Goal: Task Accomplishment & Management: Manage account settings

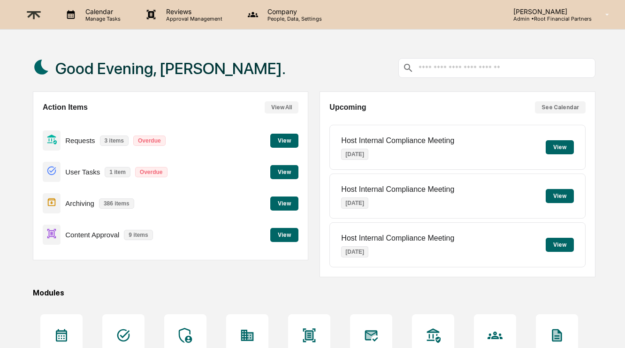
click at [284, 235] on button "View" at bounding box center [284, 235] width 28 height 14
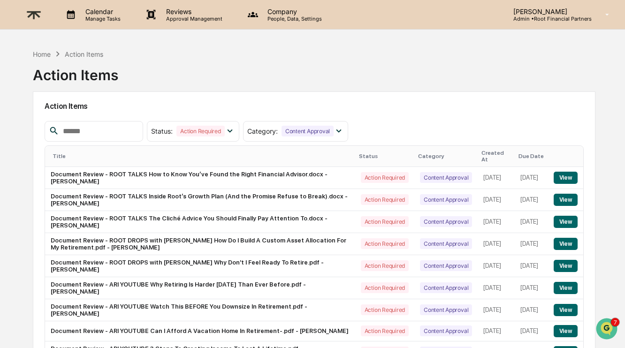
scroll to position [54, 0]
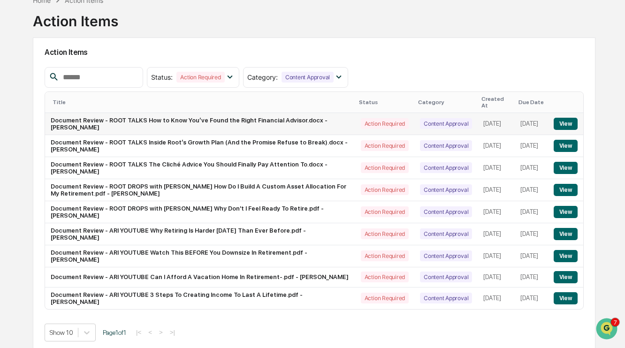
click at [568, 118] on button "View" at bounding box center [566, 124] width 24 height 12
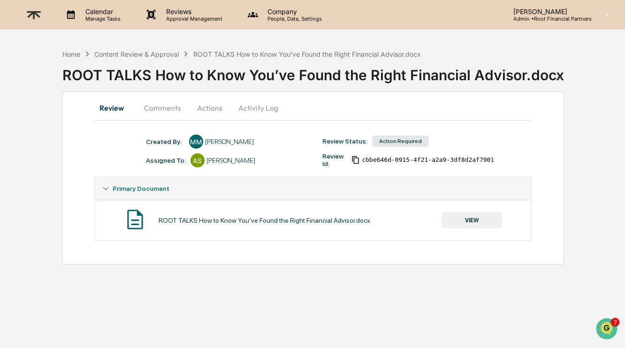
click at [472, 219] on button "VIEW" at bounding box center [472, 221] width 61 height 16
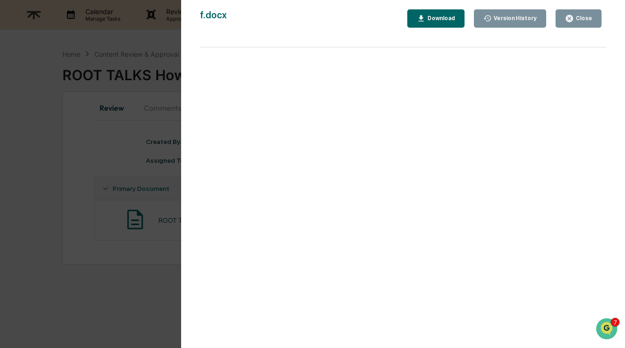
click at [436, 17] on div "Download" at bounding box center [441, 18] width 30 height 7
click at [587, 20] on div "Close" at bounding box center [583, 18] width 18 height 7
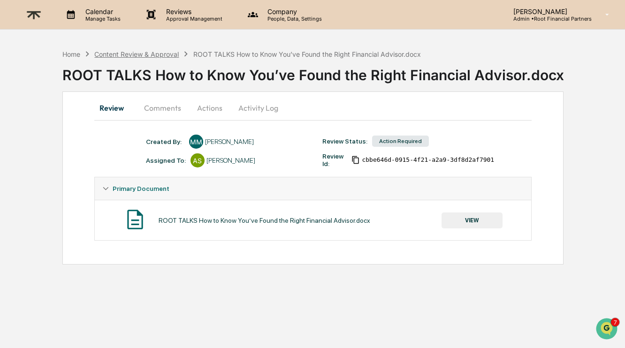
click at [145, 50] on div "Content Review & Approval" at bounding box center [136, 54] width 84 height 8
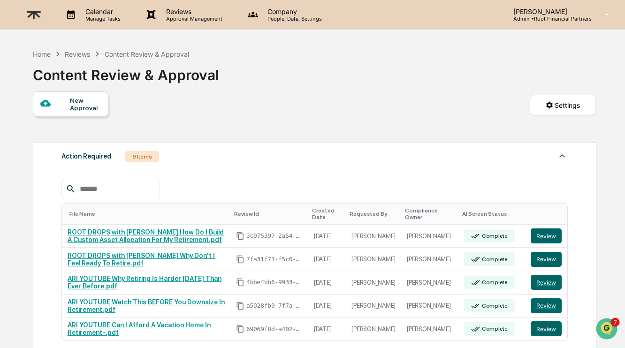
scroll to position [211, 0]
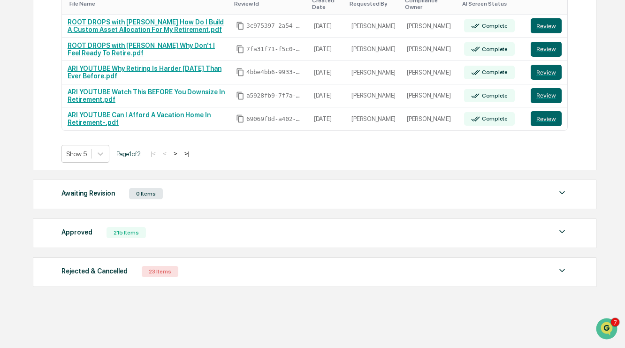
click at [85, 230] on div "Approved" at bounding box center [76, 232] width 31 height 12
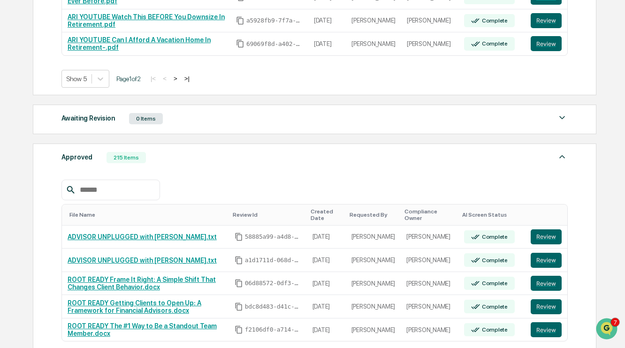
scroll to position [287, 0]
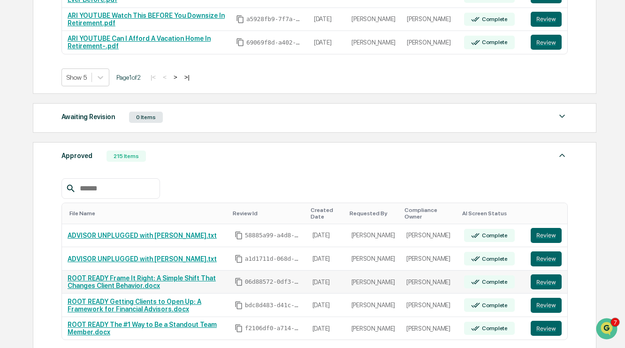
click at [146, 279] on link "ROOT READY Frame It Right: A Simple Shift That Changes Client Behavior.docx" at bounding box center [142, 282] width 148 height 15
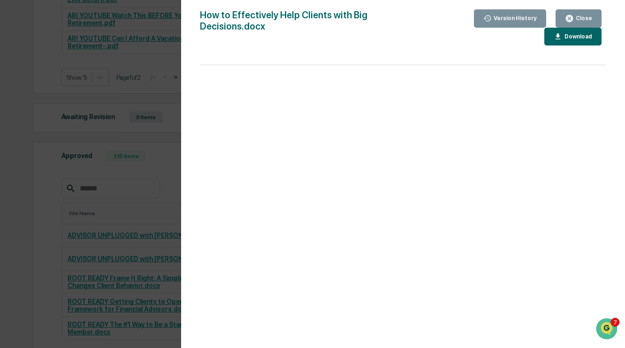
click at [574, 15] on div "Close" at bounding box center [583, 18] width 18 height 7
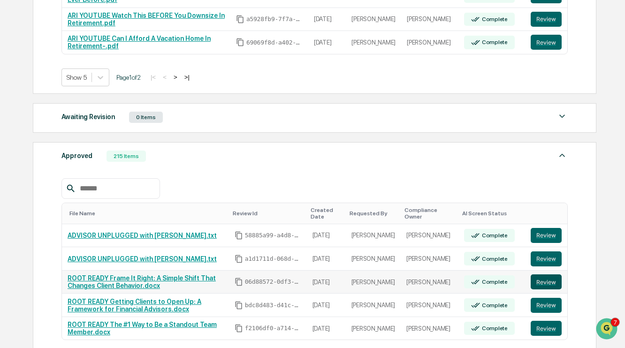
click at [546, 281] on button "Review" at bounding box center [546, 282] width 31 height 15
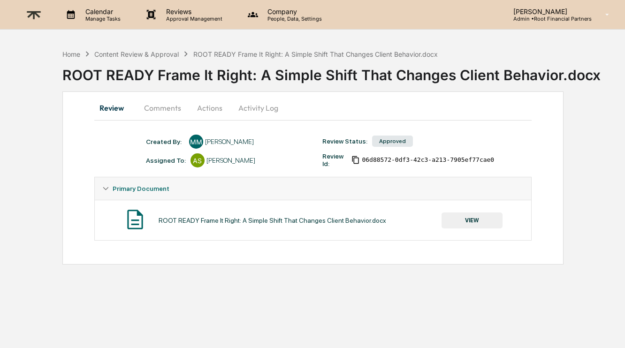
click at [153, 111] on button "Comments" at bounding box center [163, 108] width 52 height 23
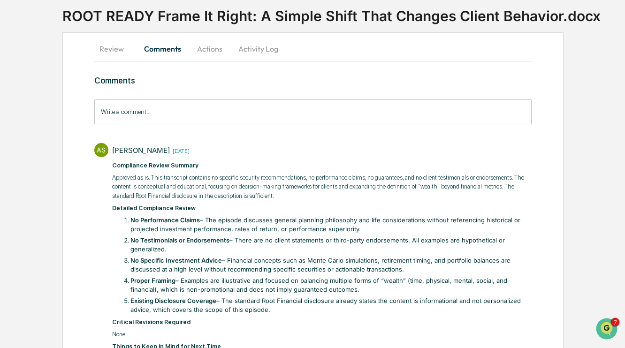
scroll to position [60, 0]
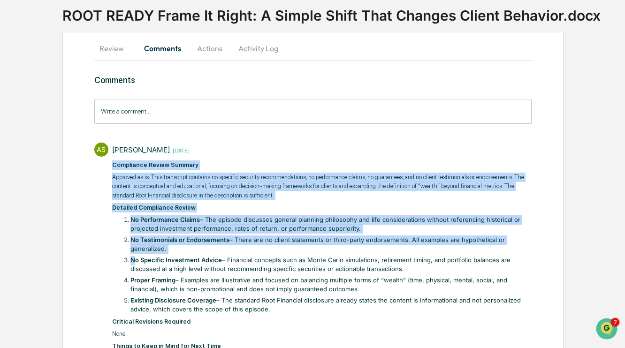
drag, startPoint x: 111, startPoint y: 163, endPoint x: 131, endPoint y: 254, distance: 93.3
click at [132, 254] on div "AS Alexandra Stickelman 1 week ago Compliance Review Summary Approved as is. Th…" at bounding box center [312, 290] width 437 height 304
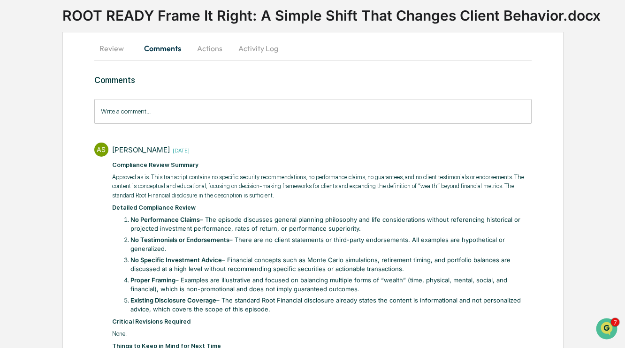
click at [136, 207] on strong "Detailed Compliance Review" at bounding box center [154, 207] width 84 height 7
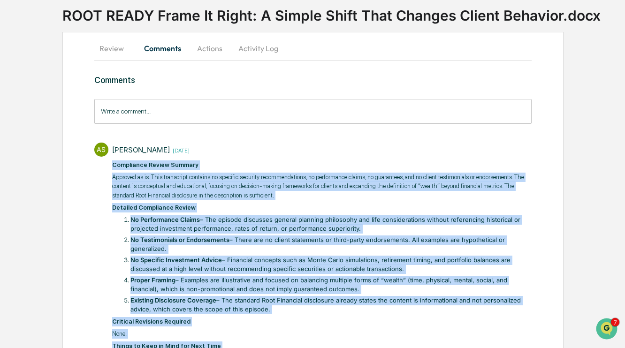
scroll to position [191, 0]
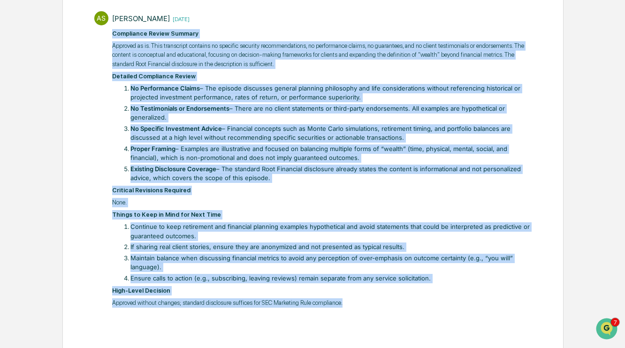
drag, startPoint x: 112, startPoint y: 164, endPoint x: 138, endPoint y: 383, distance: 220.8
copy div "Compliance Review Summary Approved as is. This transcript contains no specific …"
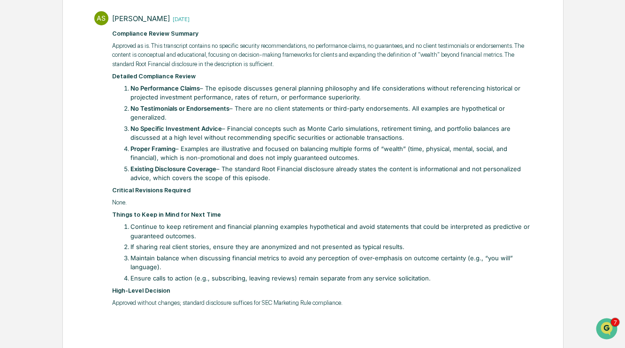
click at [523, 137] on li "No Specific Investment Advice – Financial concepts such as Monte Carlo simulati…" at bounding box center [330, 133] width 401 height 18
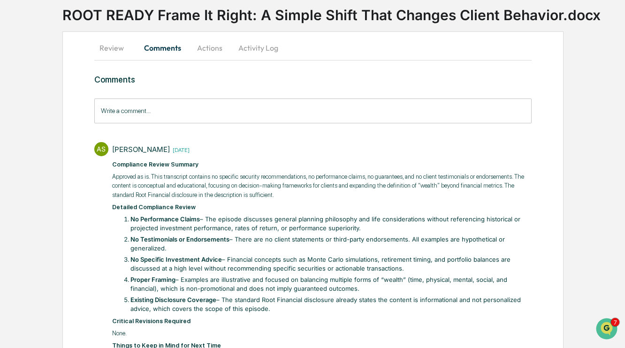
scroll to position [0, 0]
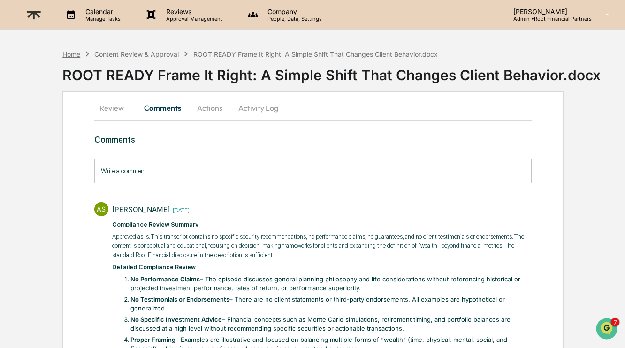
click at [77, 51] on div "Home" at bounding box center [71, 54] width 18 height 8
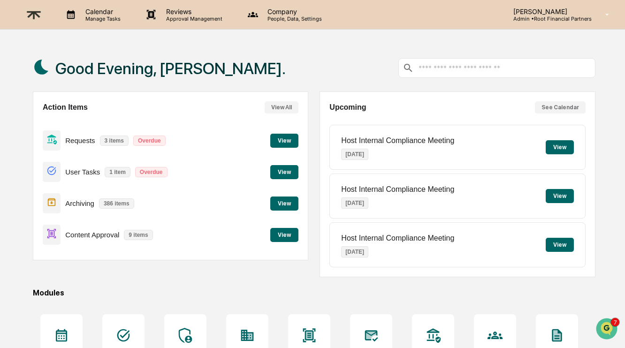
click at [292, 19] on p "People, Data, Settings" at bounding box center [293, 18] width 67 height 7
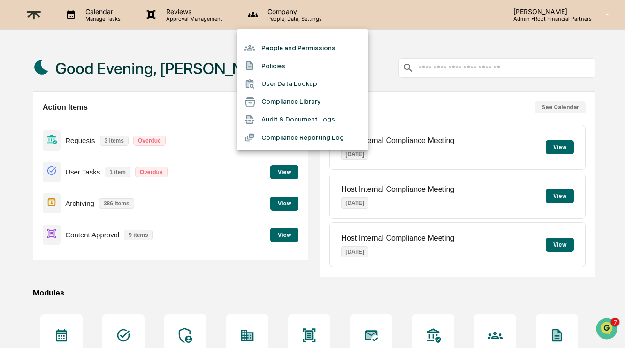
click at [294, 50] on li "People and Permissions" at bounding box center [302, 48] width 131 height 18
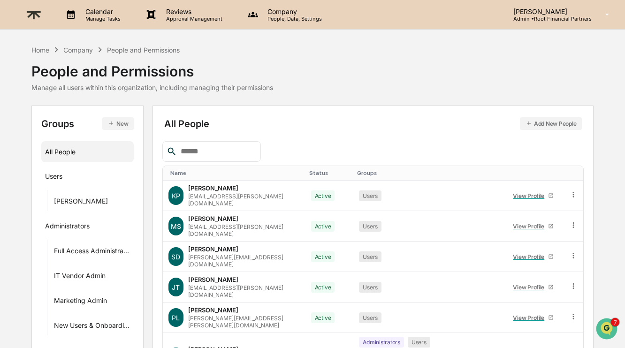
click at [122, 124] on button "New" at bounding box center [117, 123] width 31 height 13
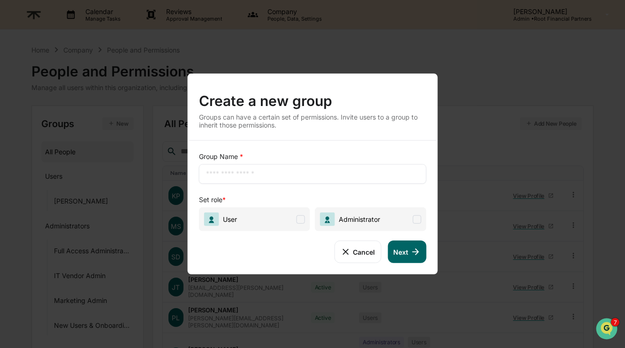
click at [254, 176] on input "text" at bounding box center [313, 173] width 214 height 9
type input "*"
type input "**********"
click at [291, 263] on div "**********" at bounding box center [313, 208] width 250 height 134
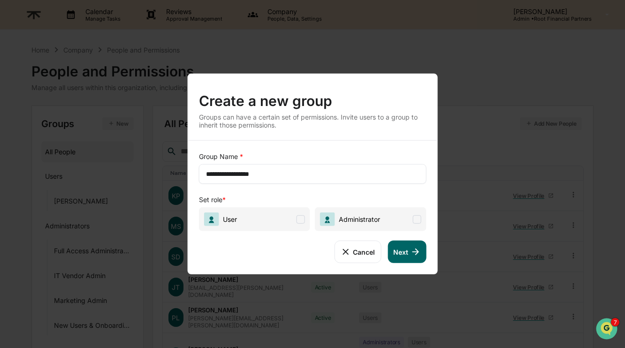
click at [377, 216] on span "Administrator" at bounding box center [357, 219] width 45 height 8
click at [413, 249] on icon at bounding box center [415, 252] width 10 height 10
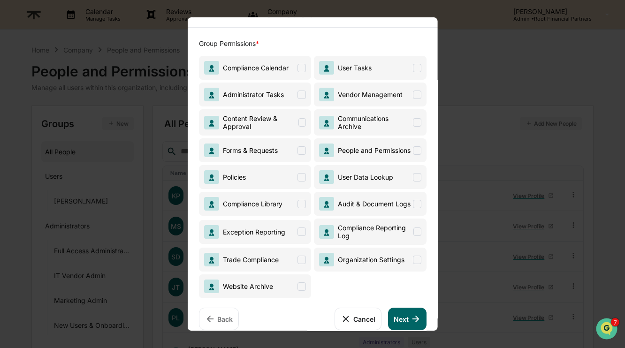
scroll to position [60, 0]
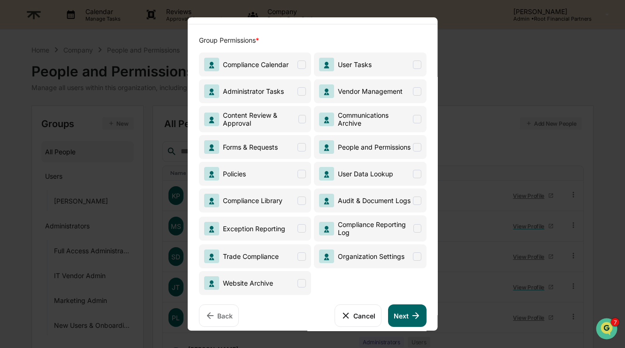
click at [303, 68] on span at bounding box center [302, 65] width 8 height 8
click at [303, 119] on span at bounding box center [302, 119] width 8 height 8
click at [303, 119] on icon at bounding box center [302, 119] width 8 height 8
click at [302, 149] on span at bounding box center [302, 147] width 8 height 8
click at [418, 92] on span at bounding box center [417, 91] width 8 height 8
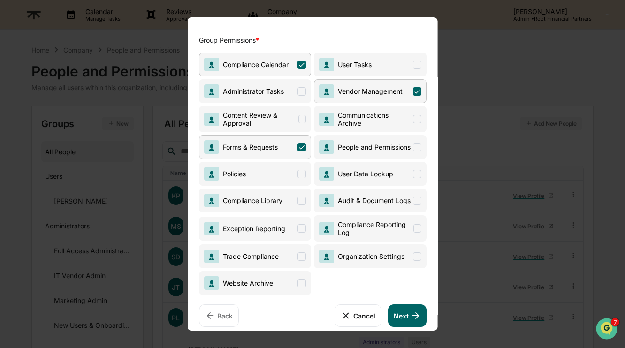
click at [418, 64] on span at bounding box center [417, 65] width 8 height 8
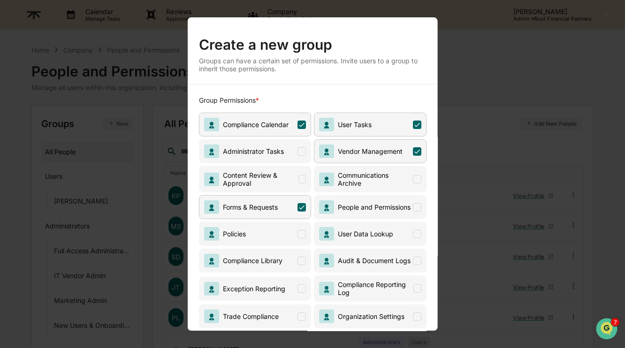
scroll to position [68, 0]
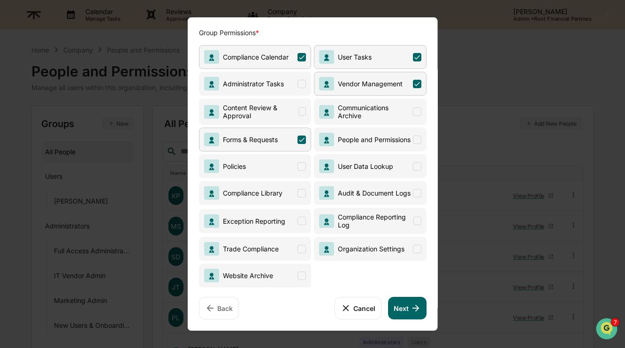
click at [405, 313] on button "Next" at bounding box center [407, 308] width 38 height 23
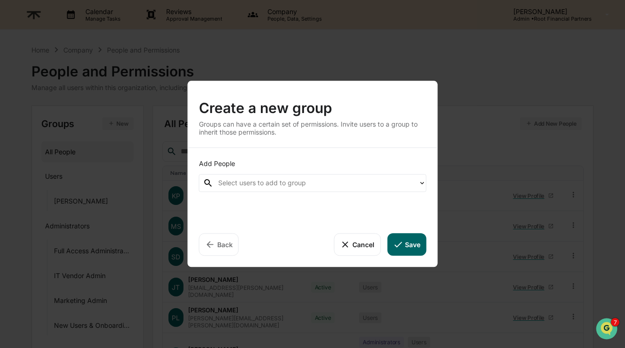
scroll to position [0, 0]
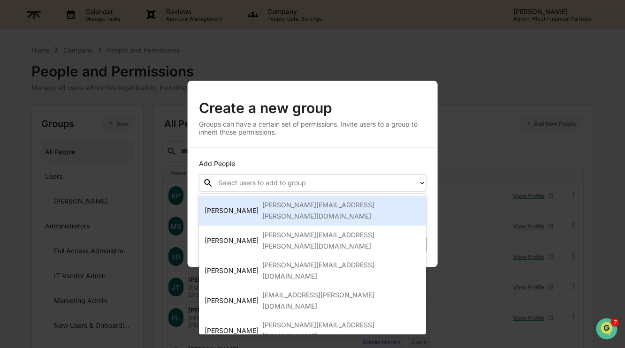
click at [322, 176] on div "Select users to add to group" at bounding box center [316, 183] width 205 height 15
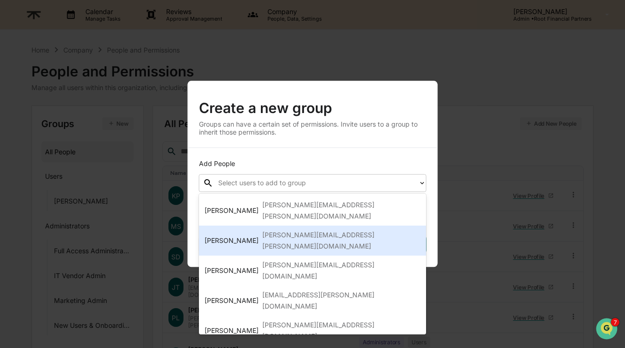
click at [312, 230] on div "gabrielle.rosser@rootfinancialpartners.com" at bounding box center [341, 241] width 159 height 23
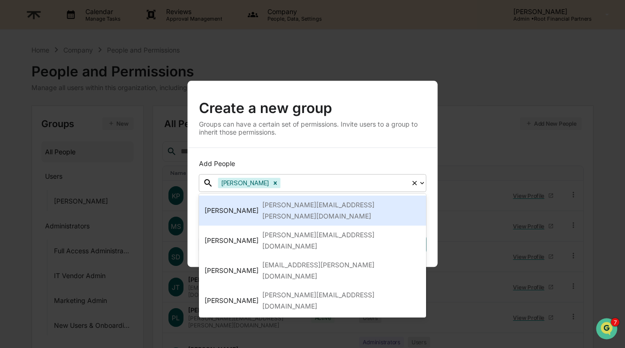
click at [342, 148] on div "Add People option Gabrielle Rosser, selected. Alexandra Stickelman, 1 of 4. 4 r…" at bounding box center [313, 207] width 250 height 119
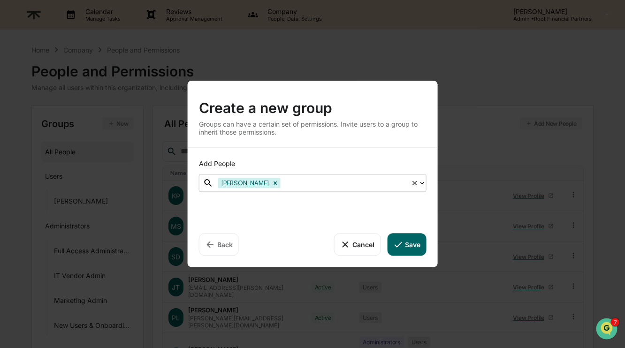
click at [375, 175] on div "Gabrielle Rosser" at bounding box center [313, 183] width 228 height 18
click at [407, 246] on button "Save" at bounding box center [406, 244] width 39 height 23
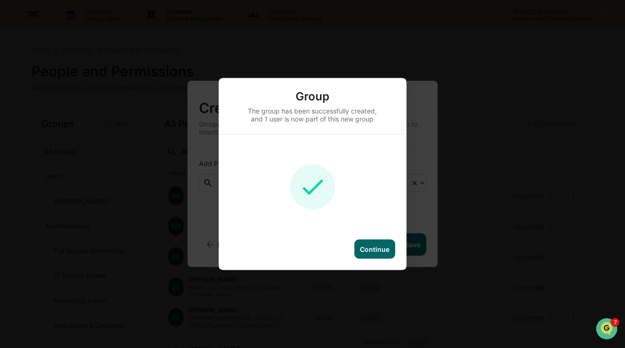
click at [370, 245] on div "Continue" at bounding box center [375, 249] width 30 height 8
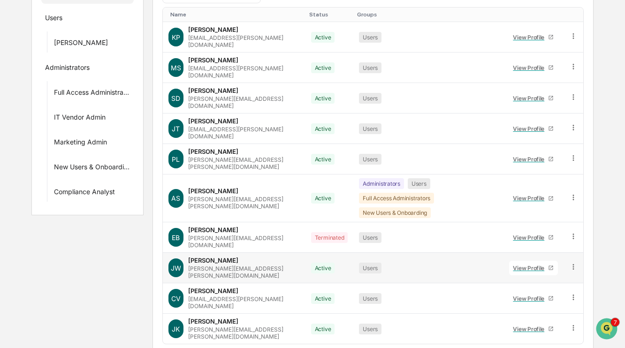
scroll to position [162, 0]
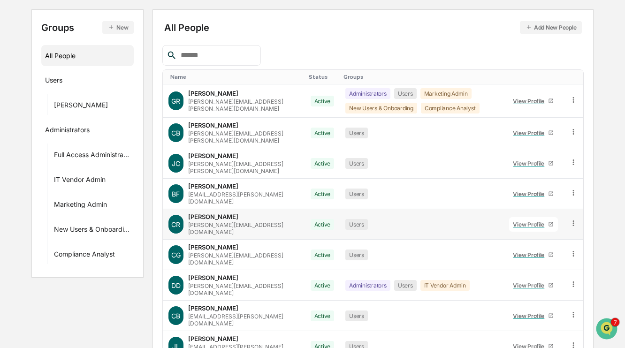
scroll to position [85, 0]
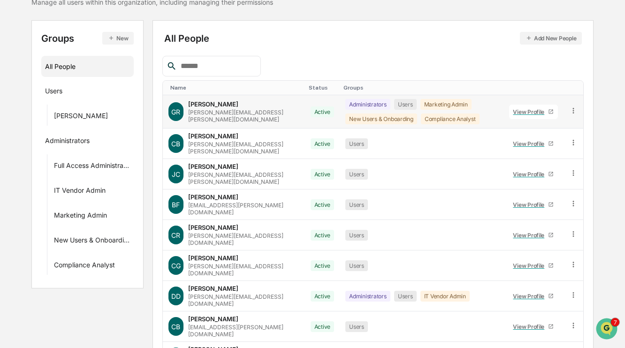
click at [572, 111] on icon at bounding box center [573, 111] width 9 height 9
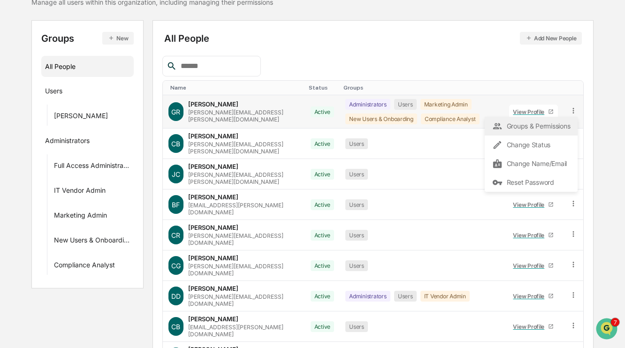
click at [555, 123] on div "Groups & Permissions" at bounding box center [531, 126] width 78 height 11
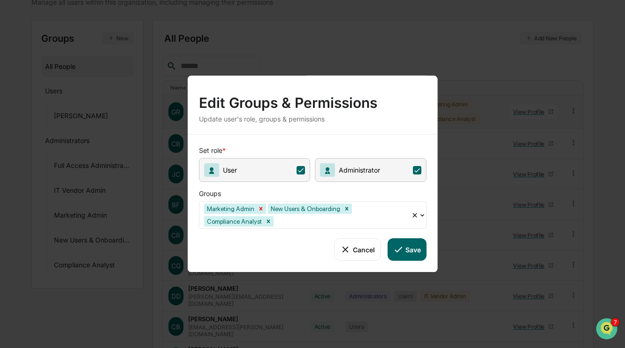
click at [260, 207] on icon "Remove Marketing Admin" at bounding box center [261, 209] width 7 height 7
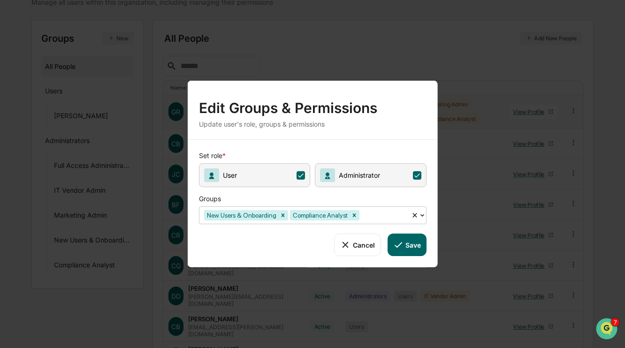
click at [421, 243] on button "Save" at bounding box center [406, 245] width 39 height 23
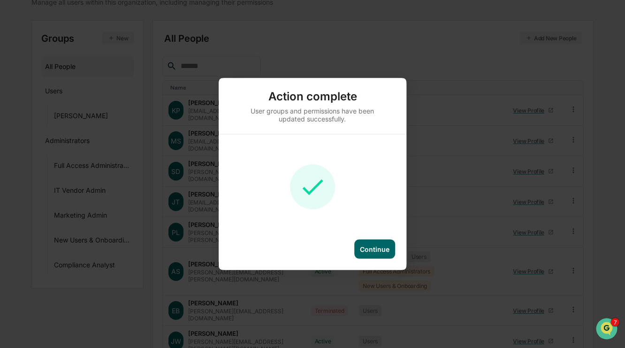
click at [388, 246] on div "Continue" at bounding box center [375, 249] width 30 height 8
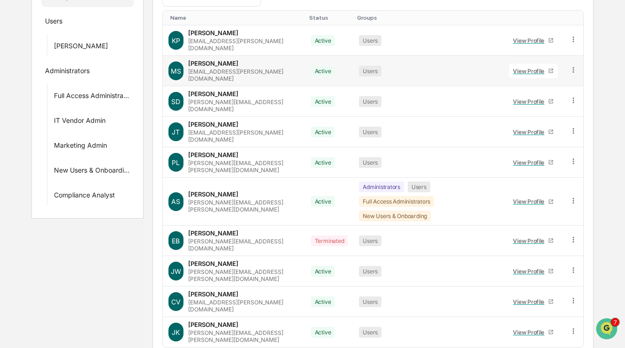
scroll to position [0, 0]
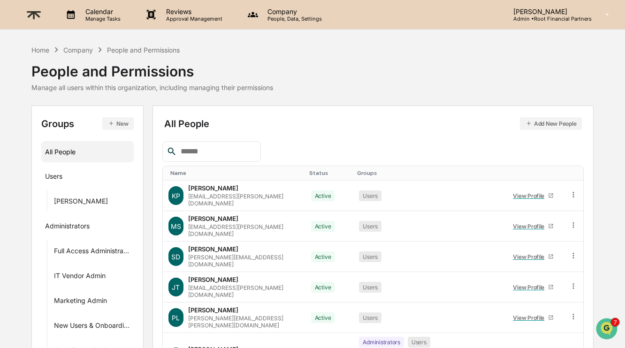
click at [105, 15] on p "Manage Tasks" at bounding box center [101, 18] width 47 height 7
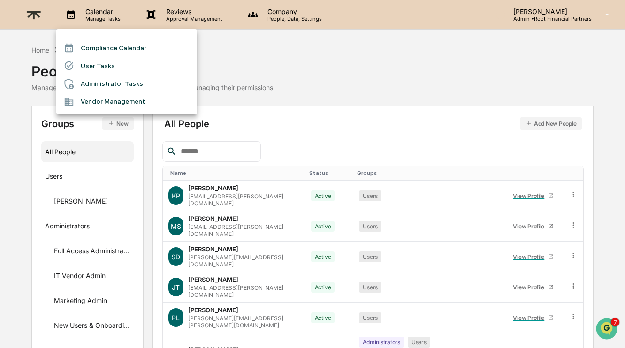
click at [34, 10] on div at bounding box center [312, 174] width 625 height 348
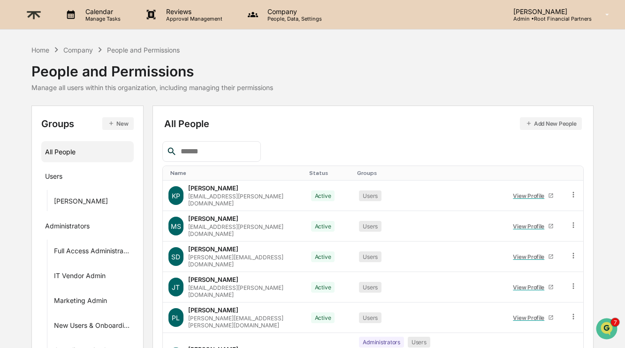
click at [99, 15] on p "Calendar" at bounding box center [101, 12] width 47 height 8
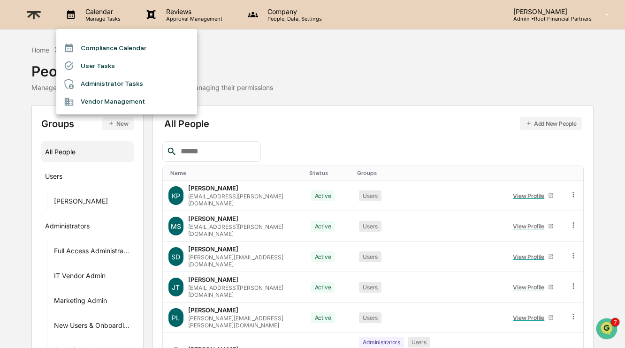
click at [105, 67] on li "User Tasks" at bounding box center [126, 66] width 141 height 18
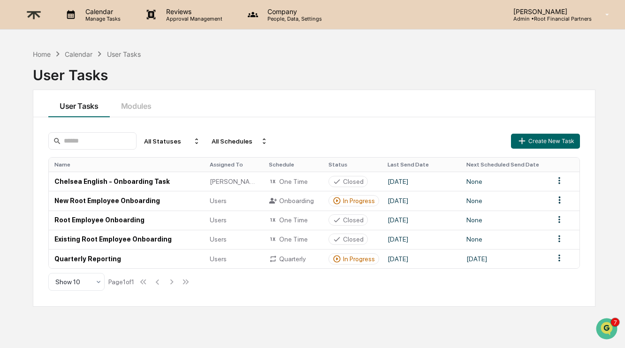
click at [36, 14] on img at bounding box center [34, 14] width 23 height 23
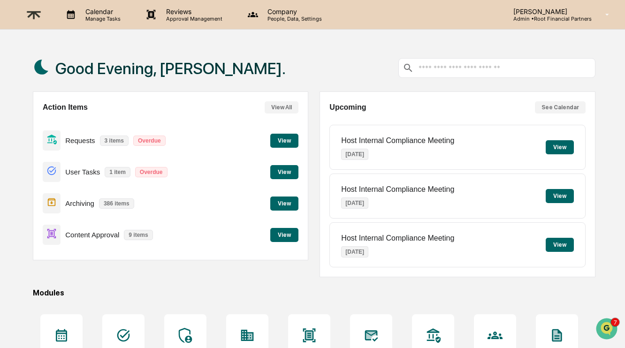
click at [283, 234] on button "View" at bounding box center [284, 235] width 28 height 14
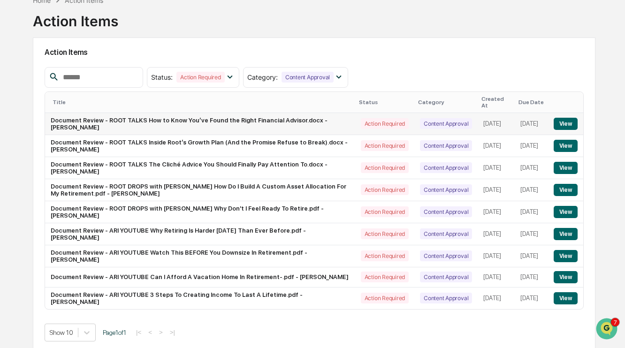
scroll to position [54, 0]
click at [571, 118] on button "View" at bounding box center [566, 124] width 24 height 12
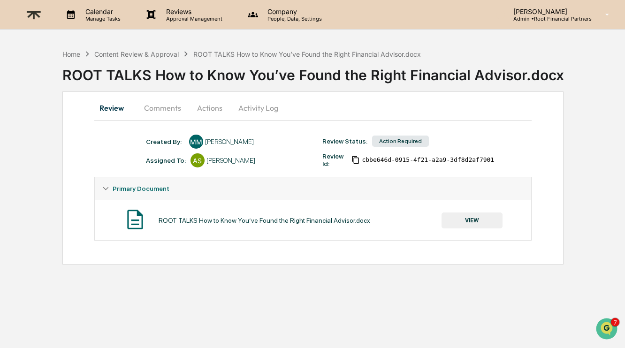
click at [158, 103] on button "Comments" at bounding box center [163, 108] width 52 height 23
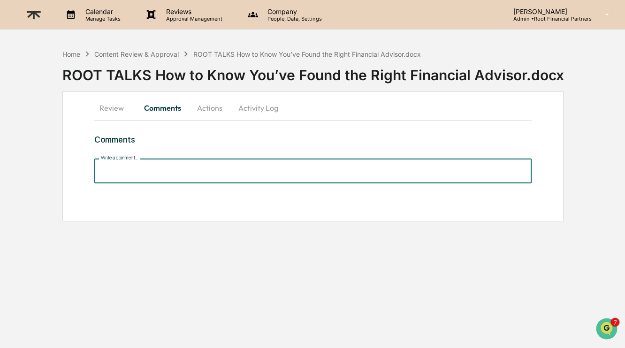
click at [158, 177] on input "Write a comment..." at bounding box center [312, 171] width 437 height 25
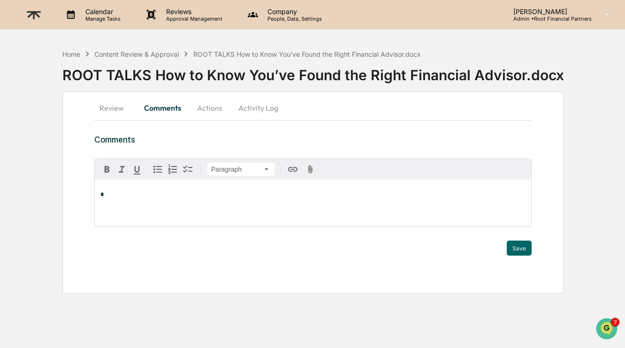
scroll to position [405, 0]
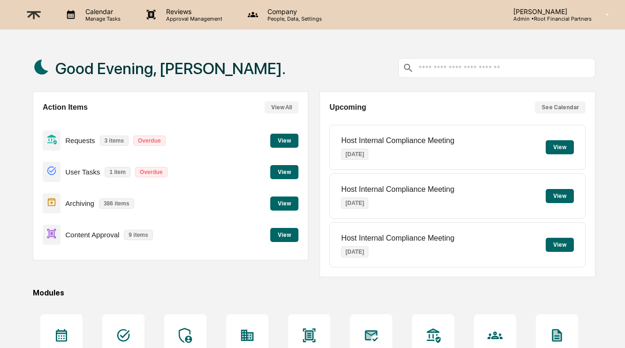
click at [279, 235] on button "View" at bounding box center [284, 235] width 28 height 14
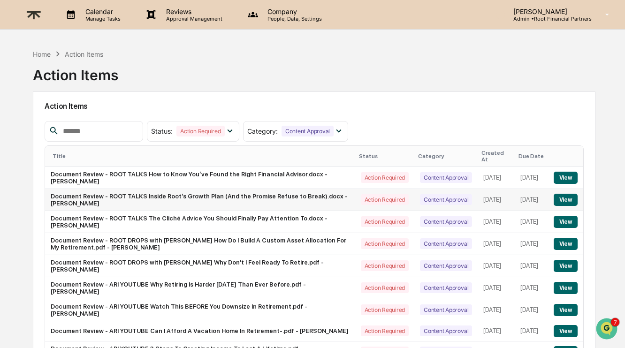
click at [568, 194] on button "View" at bounding box center [566, 200] width 24 height 12
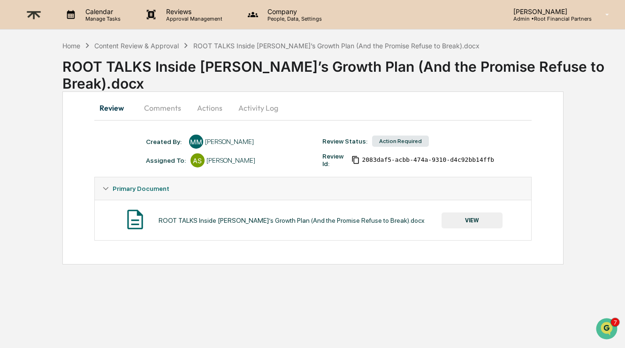
click at [485, 219] on button "VIEW" at bounding box center [472, 221] width 61 height 16
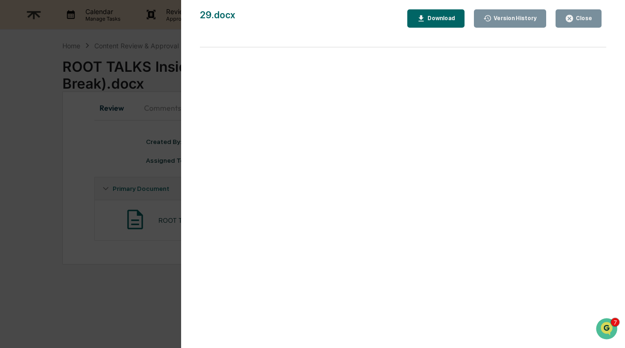
click at [426, 16] on div "Download" at bounding box center [441, 18] width 30 height 7
